Goal: Task Accomplishment & Management: Manage account settings

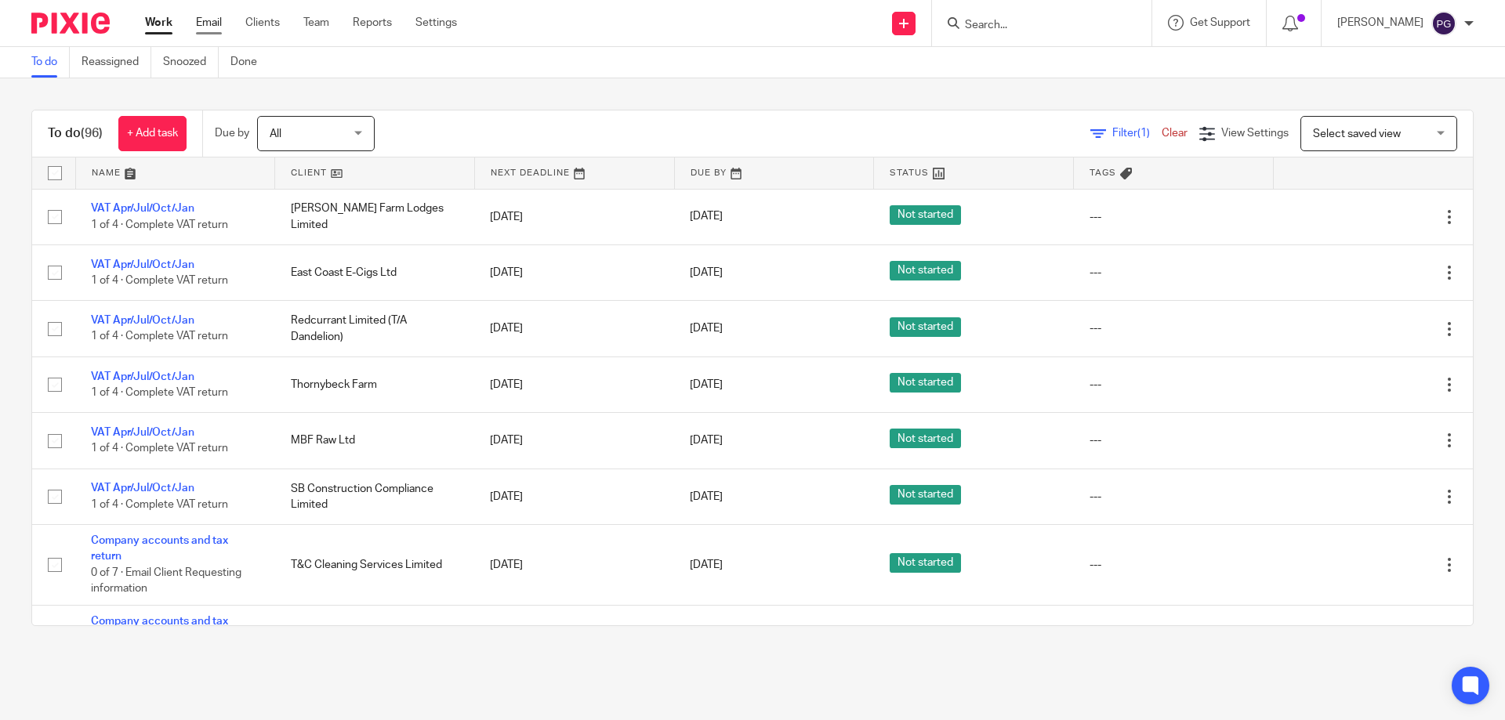
click at [216, 27] on link "Email" at bounding box center [209, 23] width 26 height 16
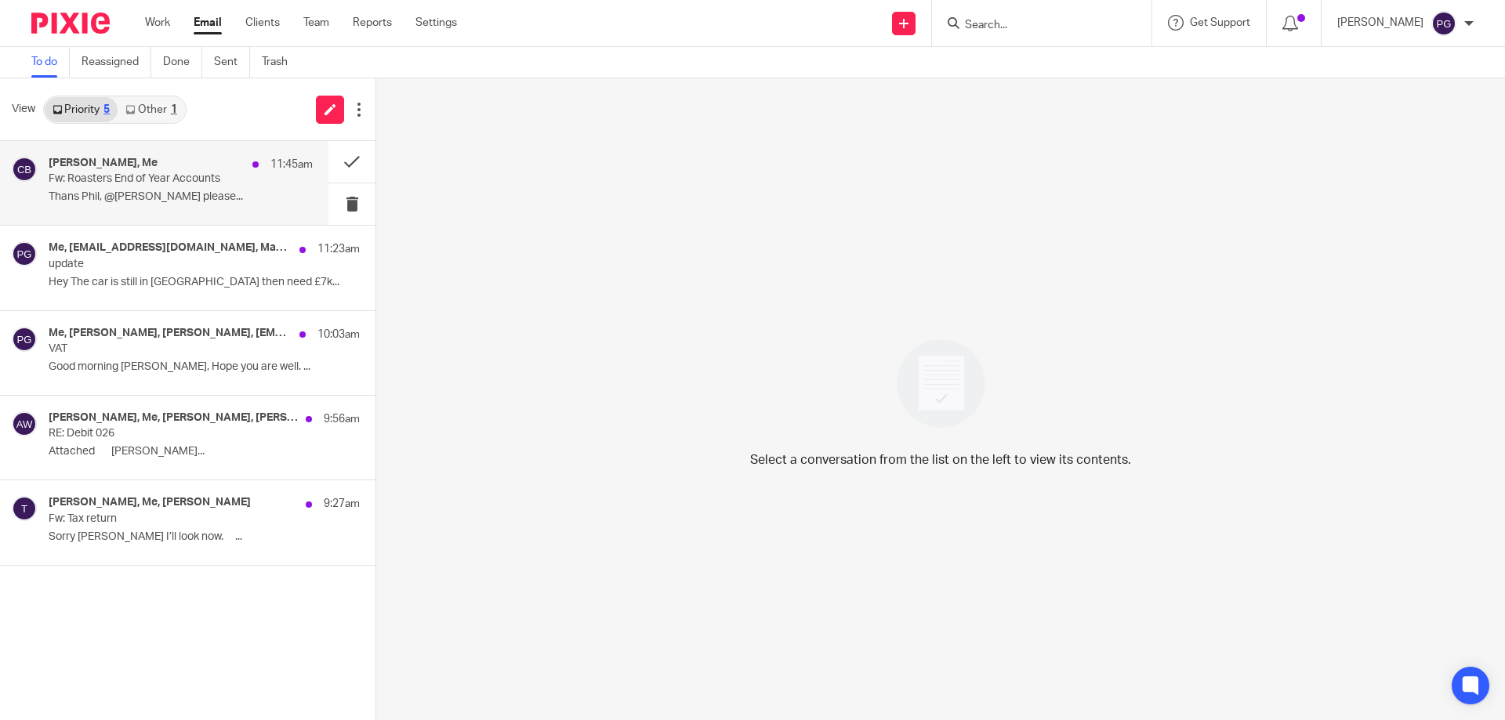
click at [181, 169] on div "[PERSON_NAME], Me 11:45am" at bounding box center [181, 165] width 264 height 16
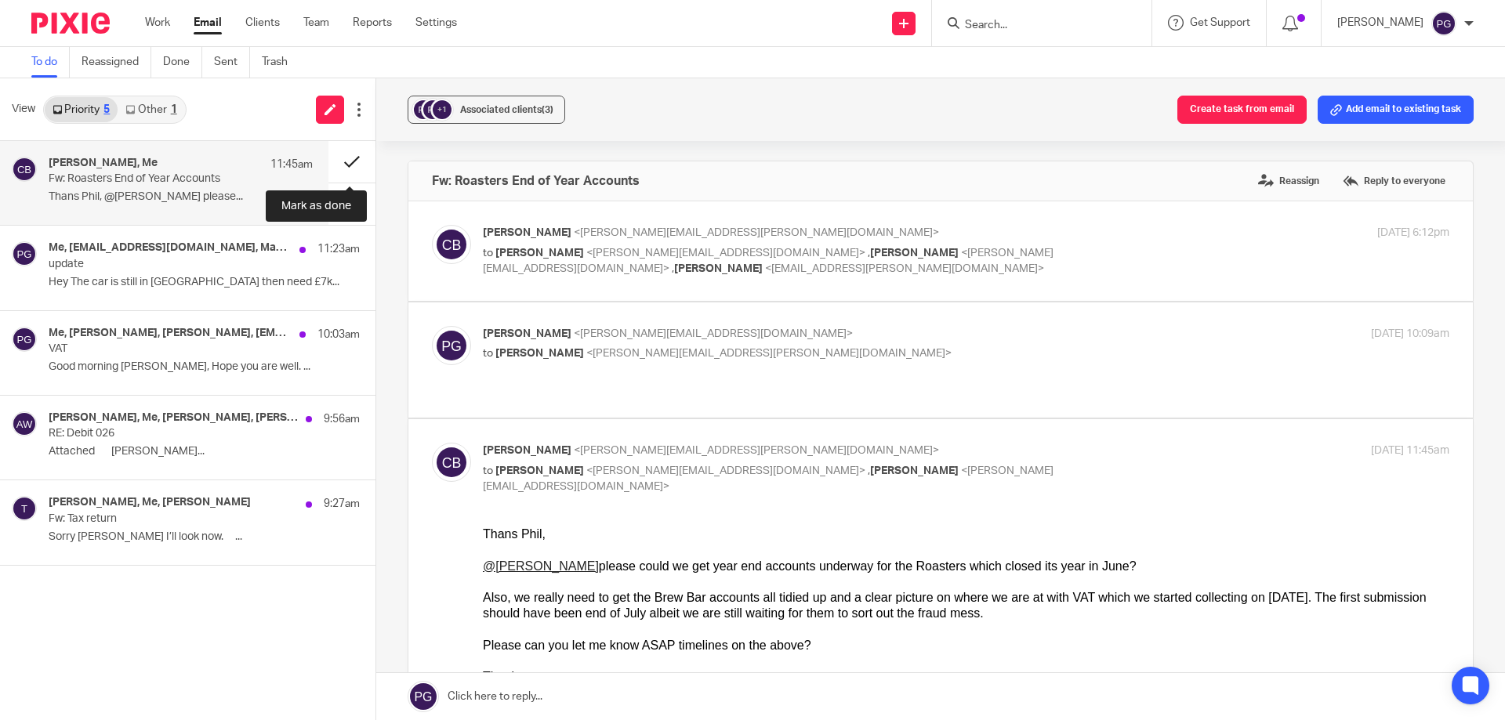
click at [349, 167] on button at bounding box center [351, 162] width 47 height 42
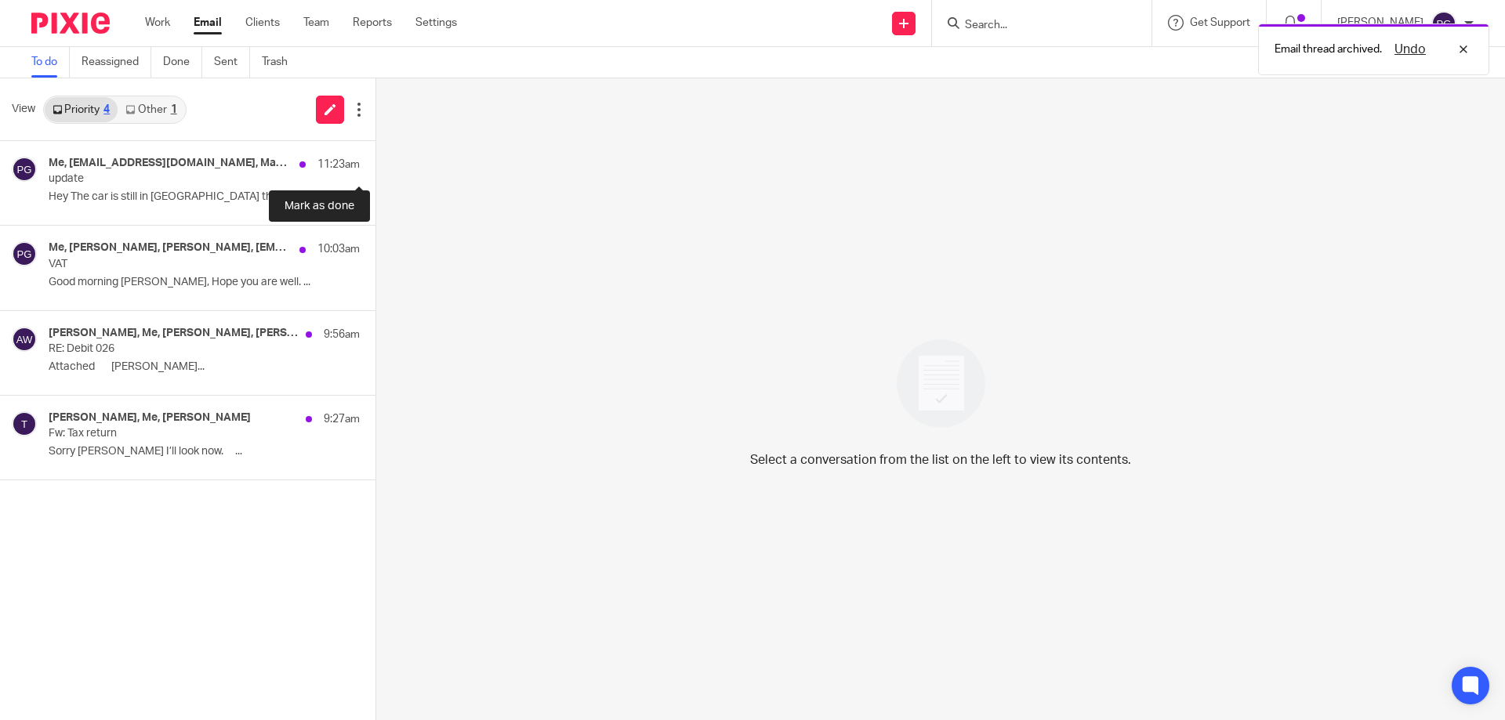
click at [376, 166] on button at bounding box center [382, 162] width 13 height 42
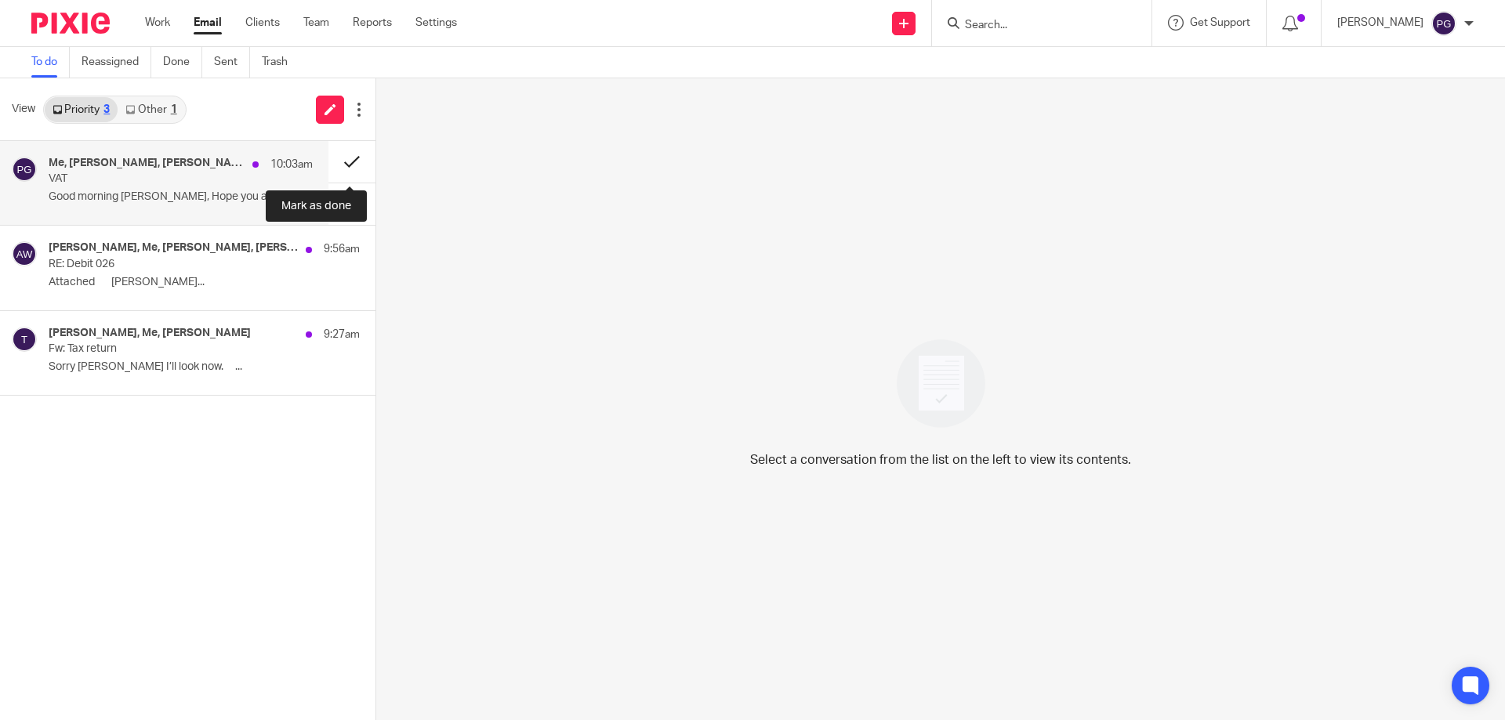
click at [345, 161] on button at bounding box center [351, 162] width 47 height 42
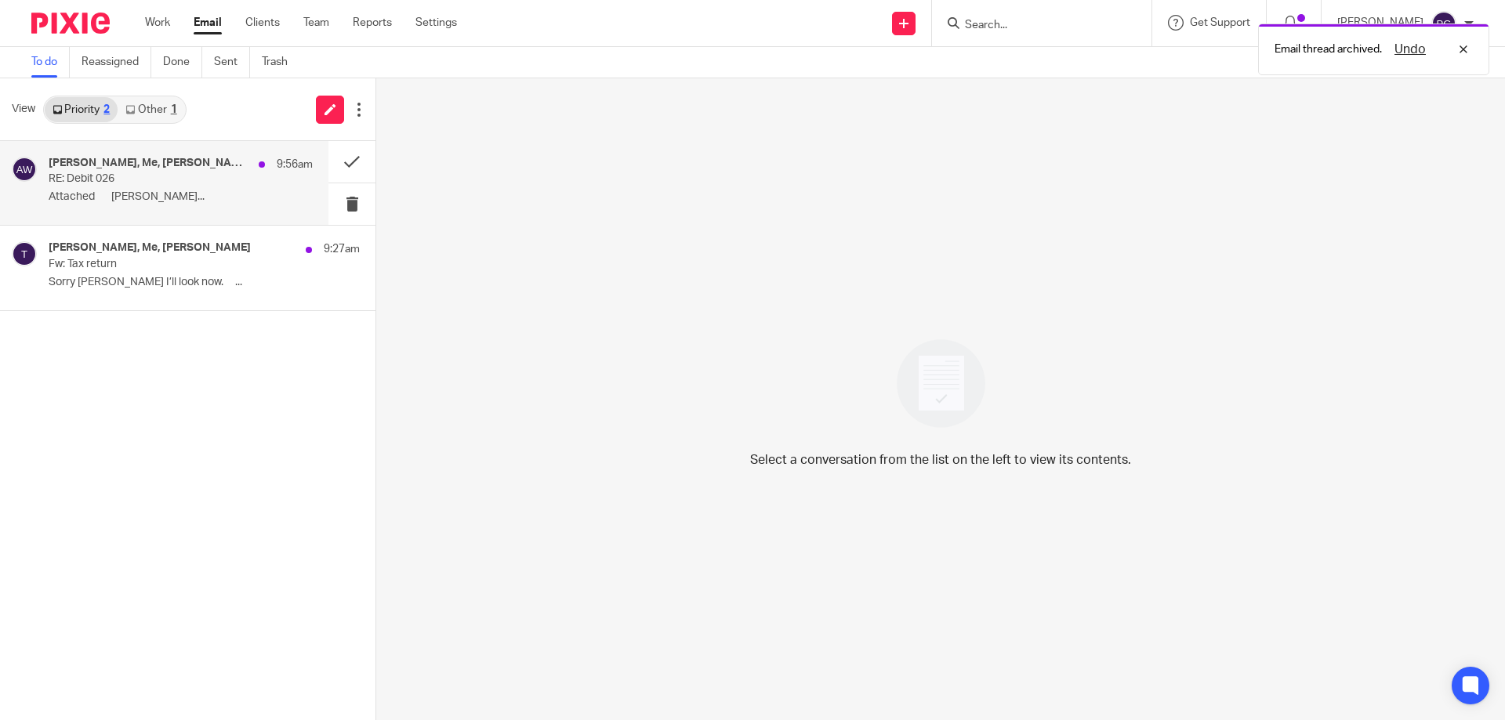
click at [132, 166] on h4 "[PERSON_NAME], Me, [PERSON_NAME], [PERSON_NAME]" at bounding box center [150, 163] width 202 height 13
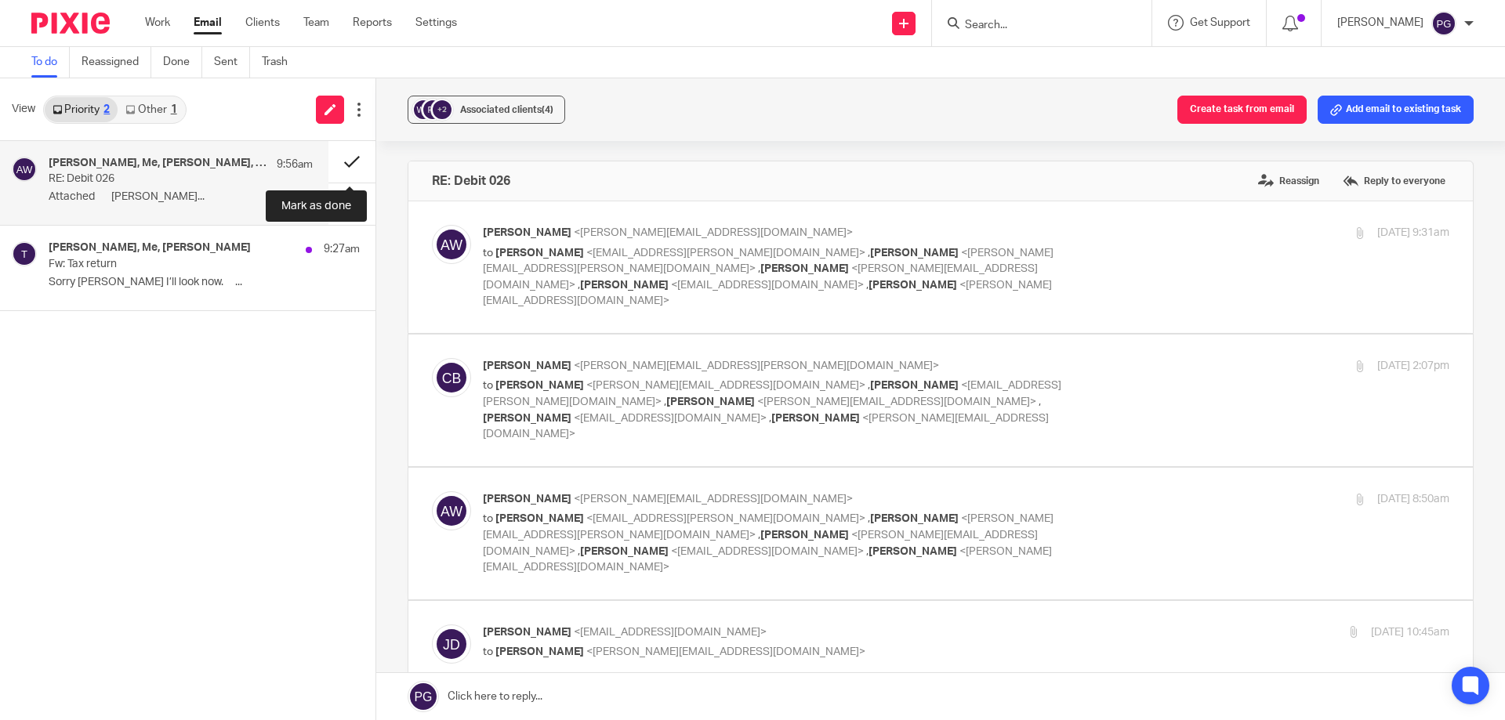
click at [352, 163] on button at bounding box center [351, 162] width 47 height 42
click at [167, 106] on link "Other 1" at bounding box center [151, 109] width 67 height 25
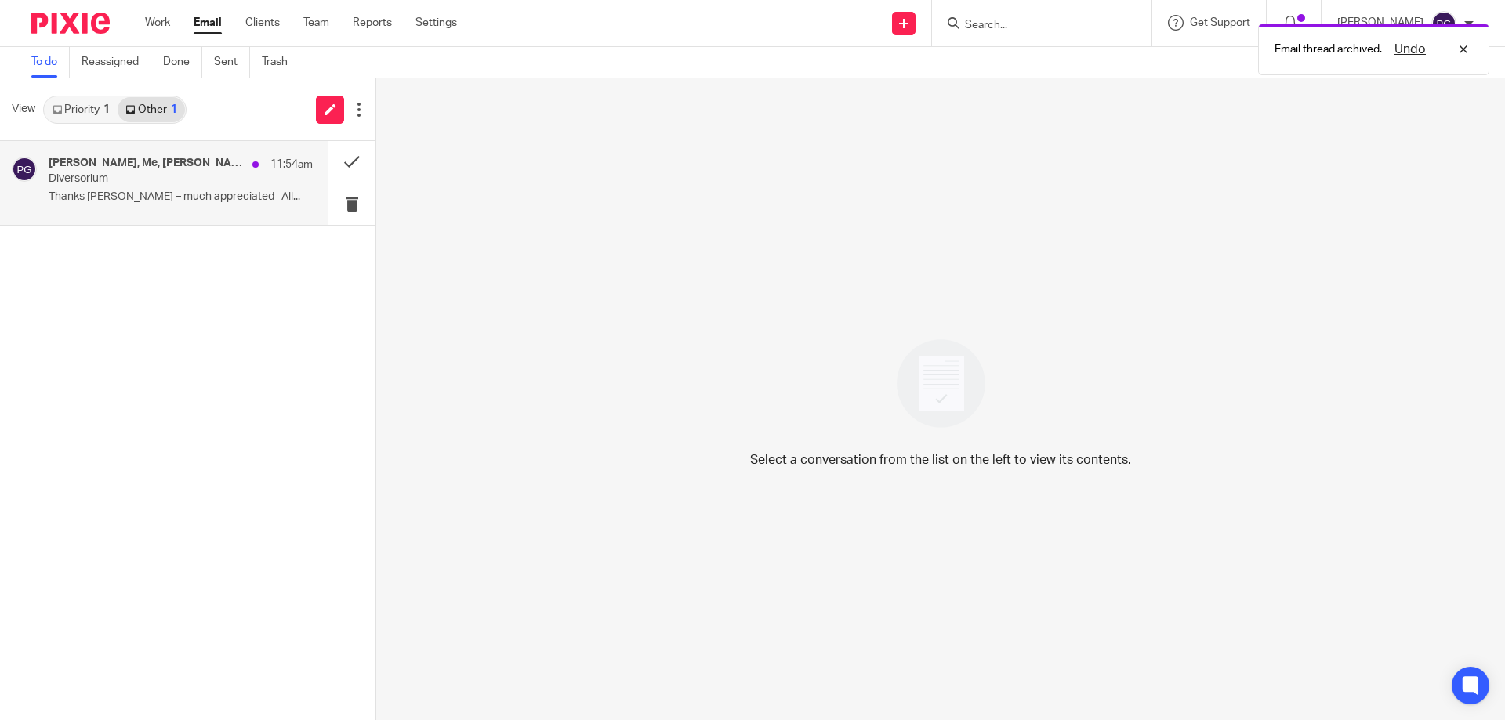
click at [195, 158] on h4 "[PERSON_NAME], Me, [PERSON_NAME]" at bounding box center [147, 163] width 196 height 13
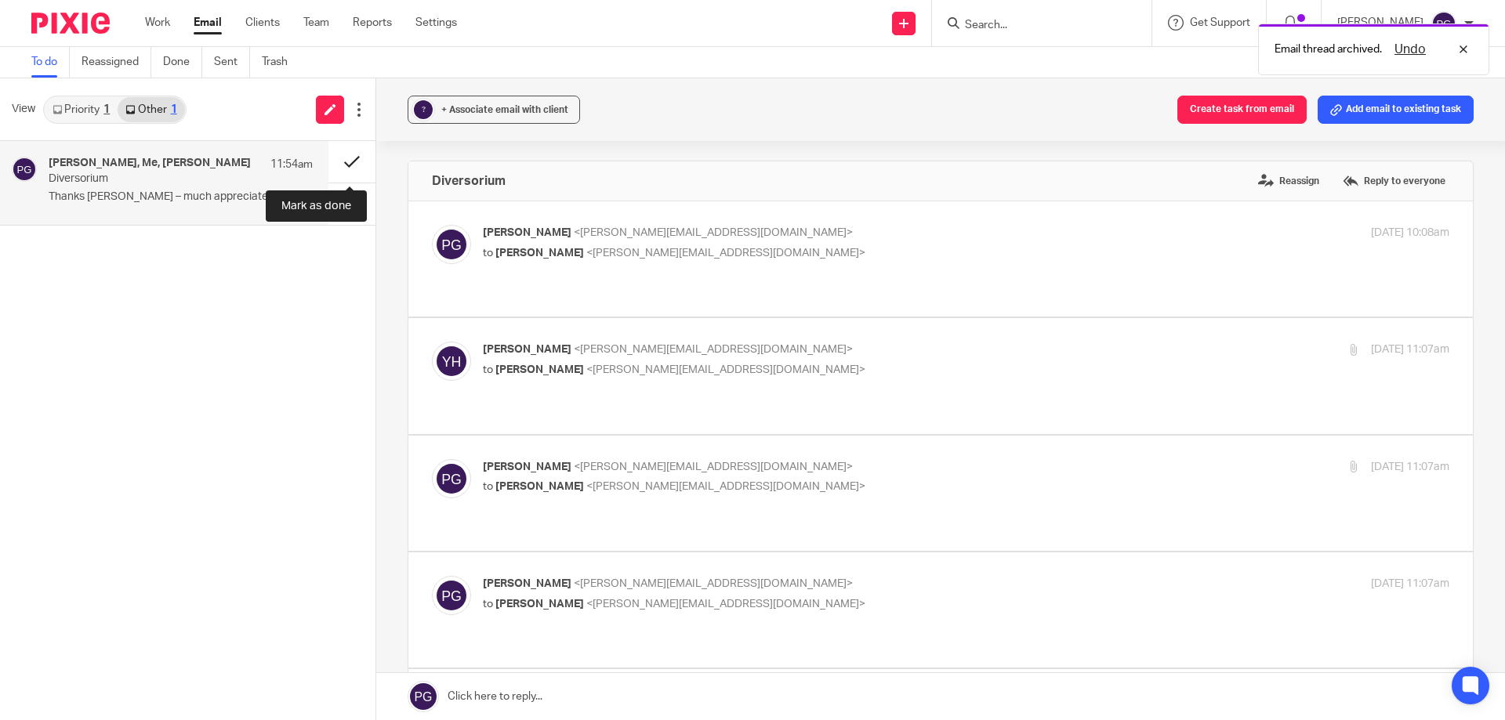
click at [347, 165] on button at bounding box center [351, 162] width 47 height 42
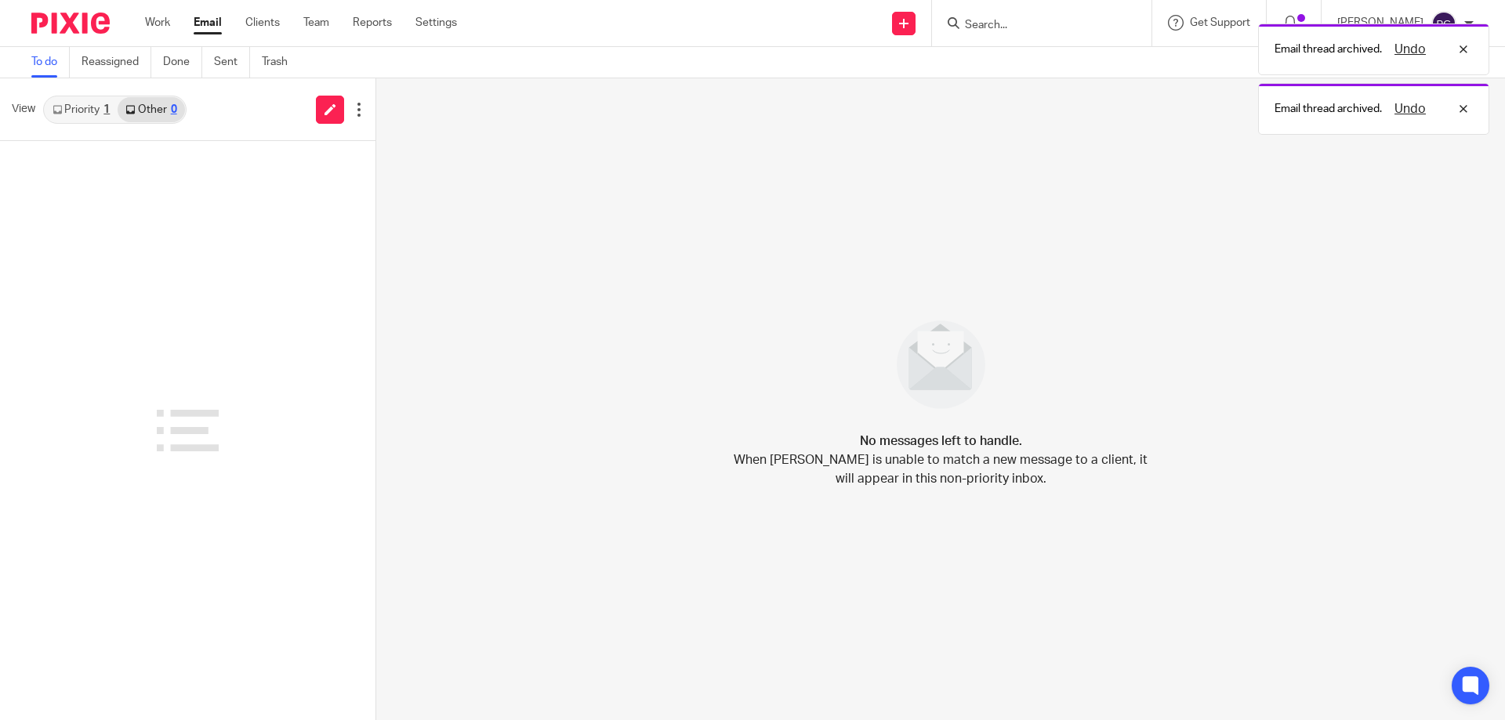
click at [77, 132] on div "View Priority 1 Other 0" at bounding box center [188, 109] width 376 height 63
click at [77, 124] on div "View Priority 1 Other 0" at bounding box center [188, 109] width 376 height 63
click at [80, 113] on link "Priority 1" at bounding box center [81, 109] width 73 height 25
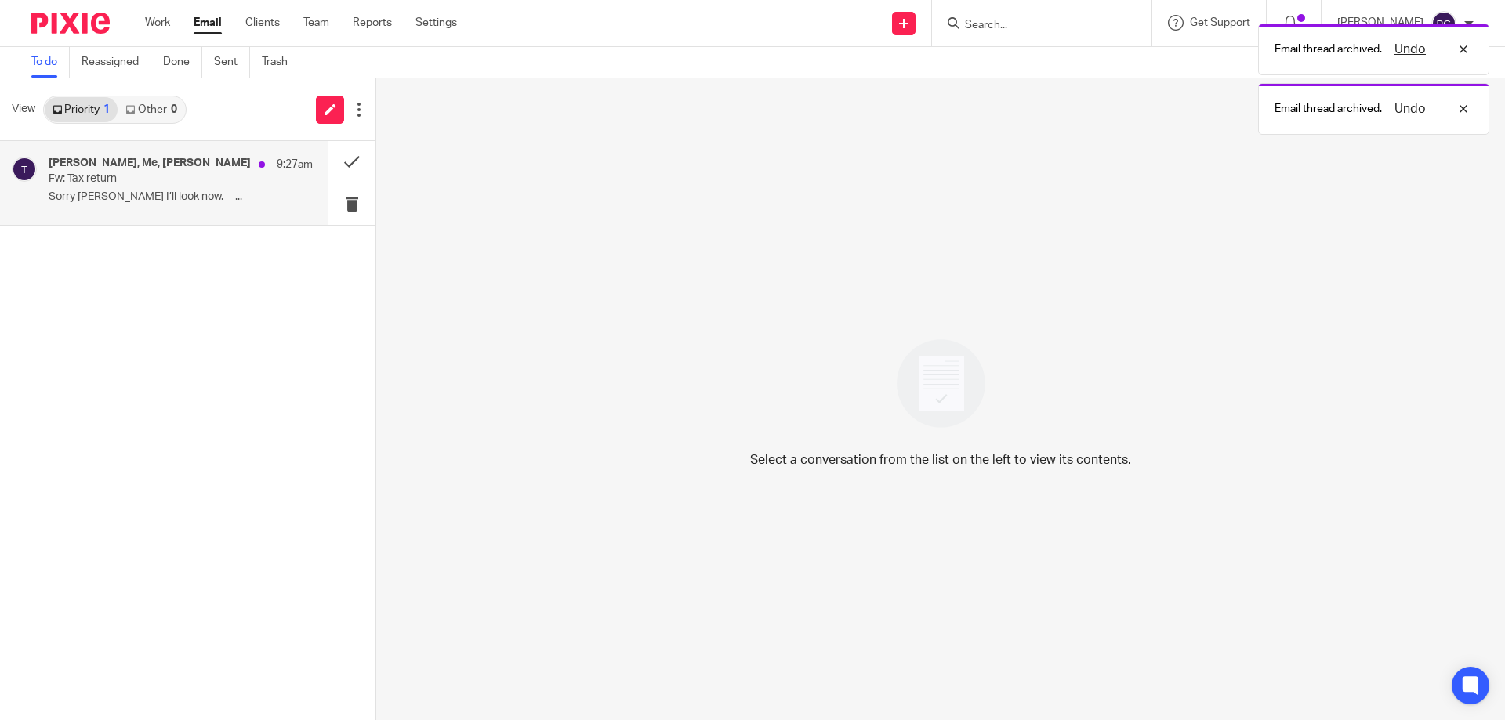
click at [99, 169] on h4 "[PERSON_NAME], Me, [PERSON_NAME]" at bounding box center [150, 163] width 202 height 13
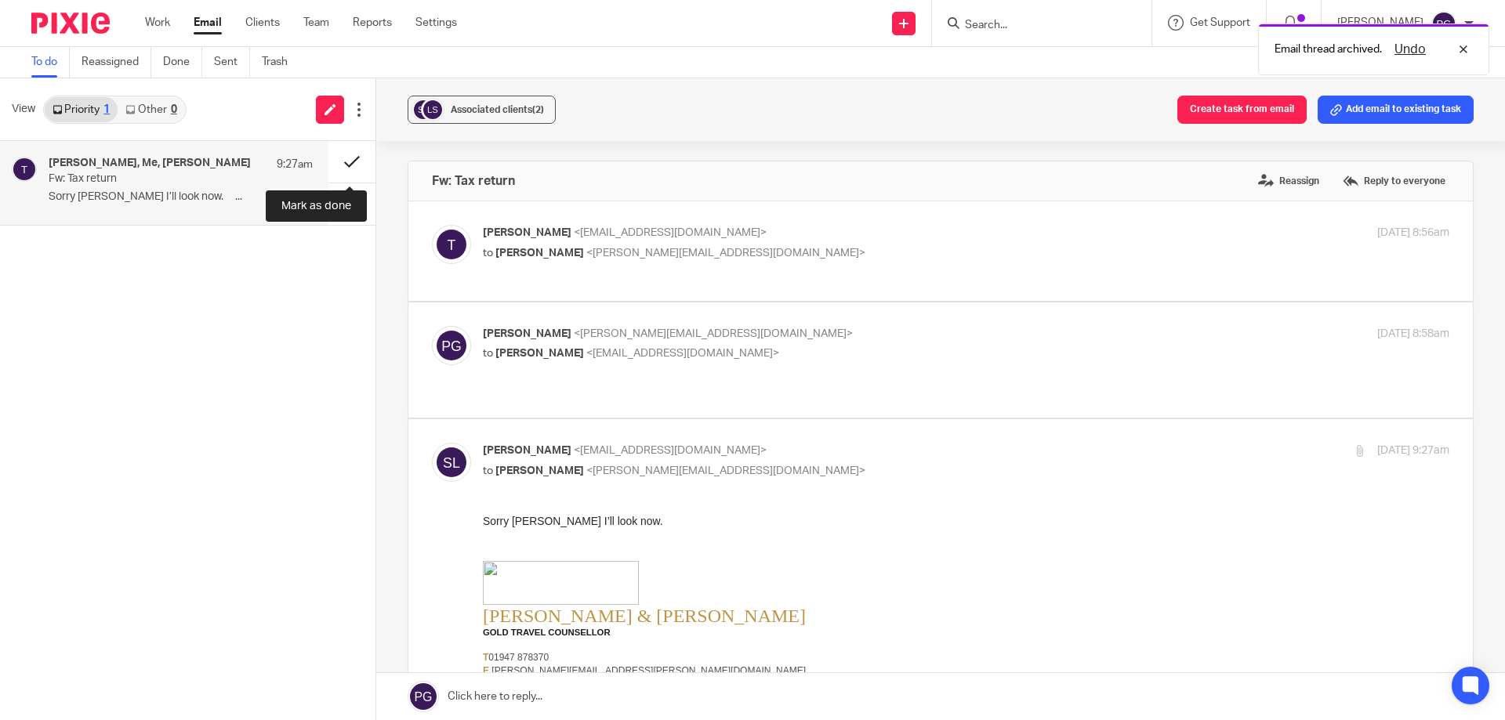
click at [333, 158] on button at bounding box center [351, 162] width 47 height 42
